Goal: Task Accomplishment & Management: Use online tool/utility

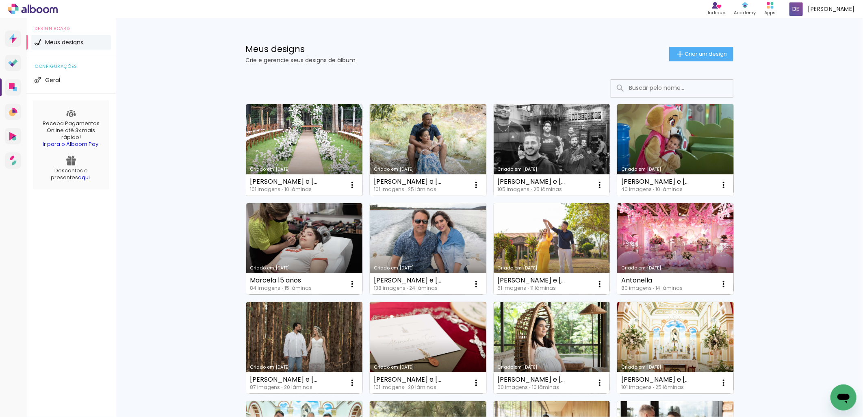
click at [314, 156] on link "Criado em [DATE]" at bounding box center [304, 150] width 117 height 92
